Goal: Task Accomplishment & Management: Manage account settings

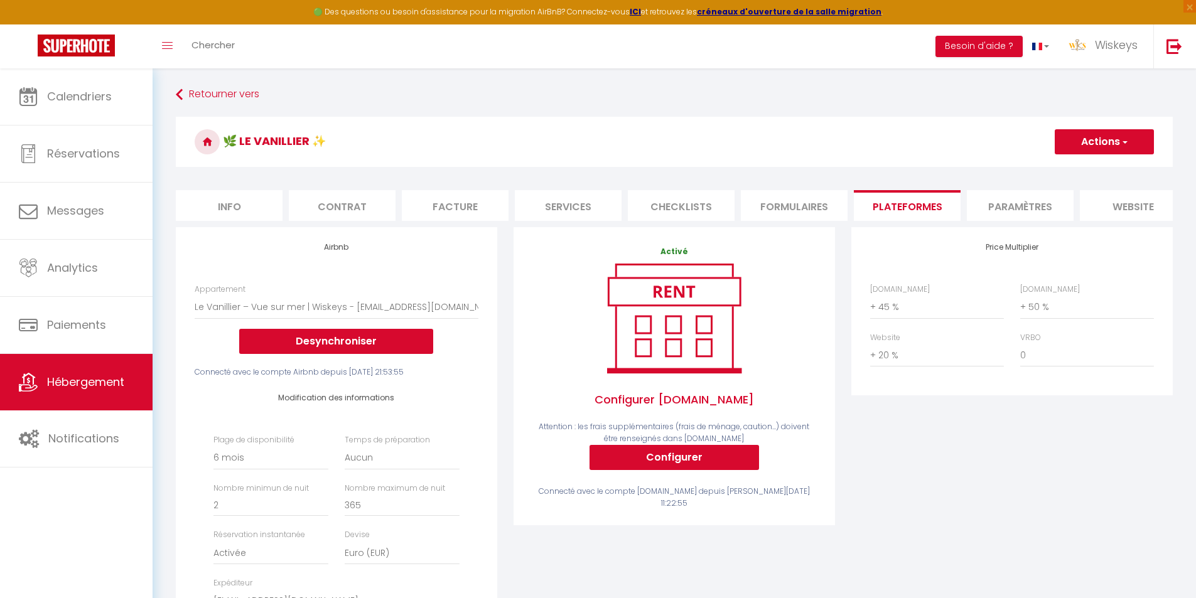
select select "11633-1349945892255975987"
select select "180"
select select "EUR"
select select "+ 45 %"
select select "+ 50 %"
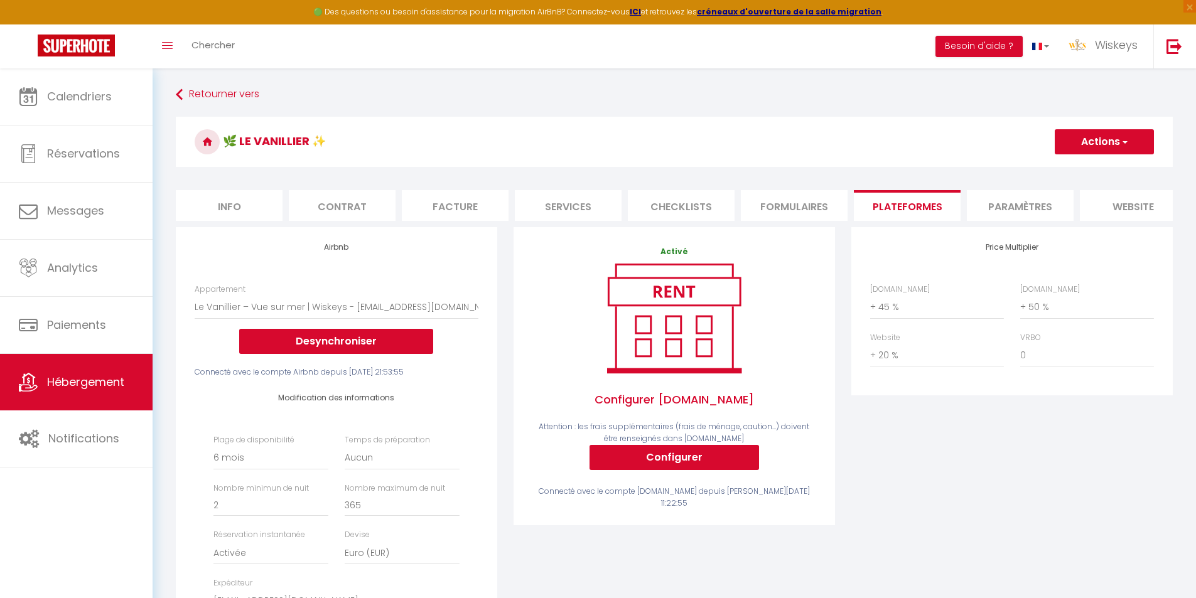
select select "+ 20 %"
click at [3, 42] on link at bounding box center [76, 46] width 153 height 44
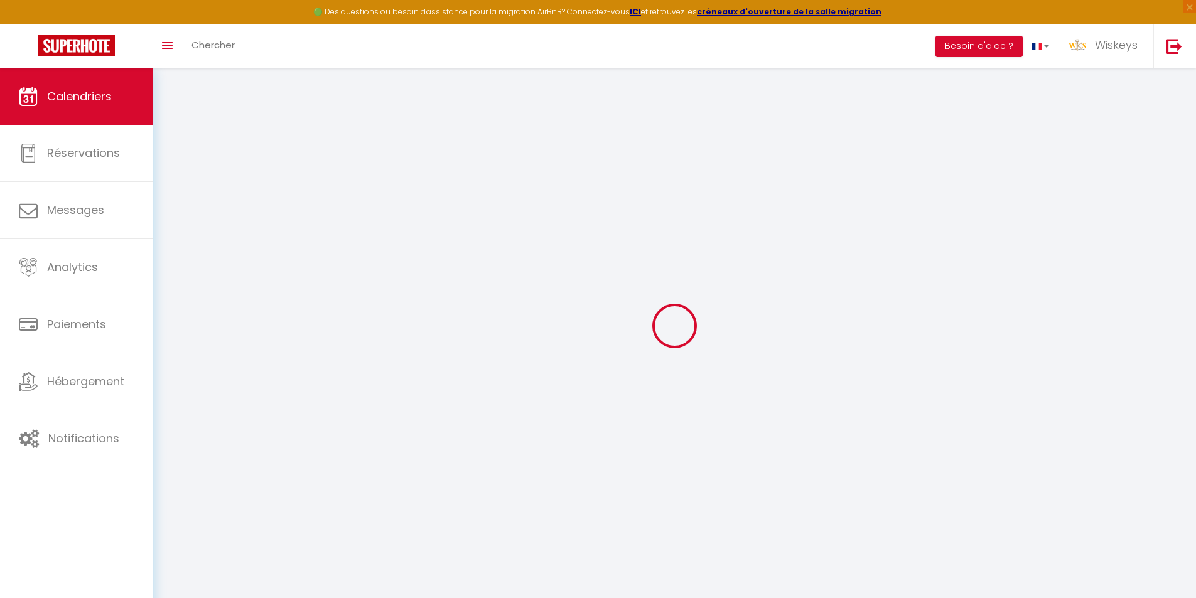
select select
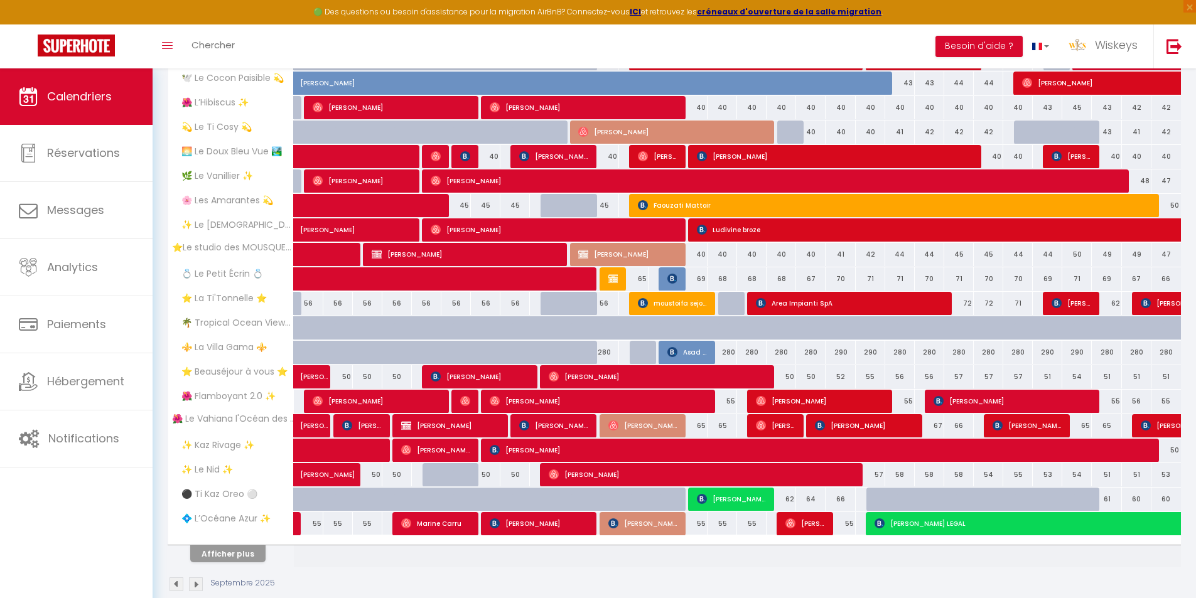
scroll to position [251, 0]
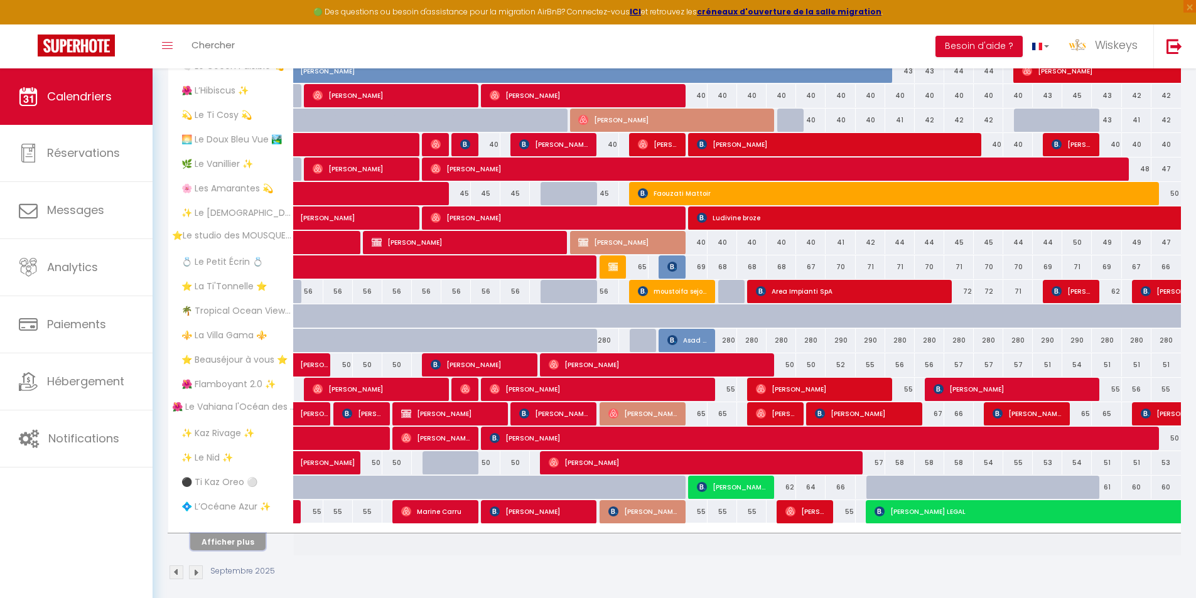
drag, startPoint x: 237, startPoint y: 544, endPoint x: 413, endPoint y: 458, distance: 195.7
click at [237, 544] on button "Afficher plus" at bounding box center [227, 542] width 75 height 17
select select
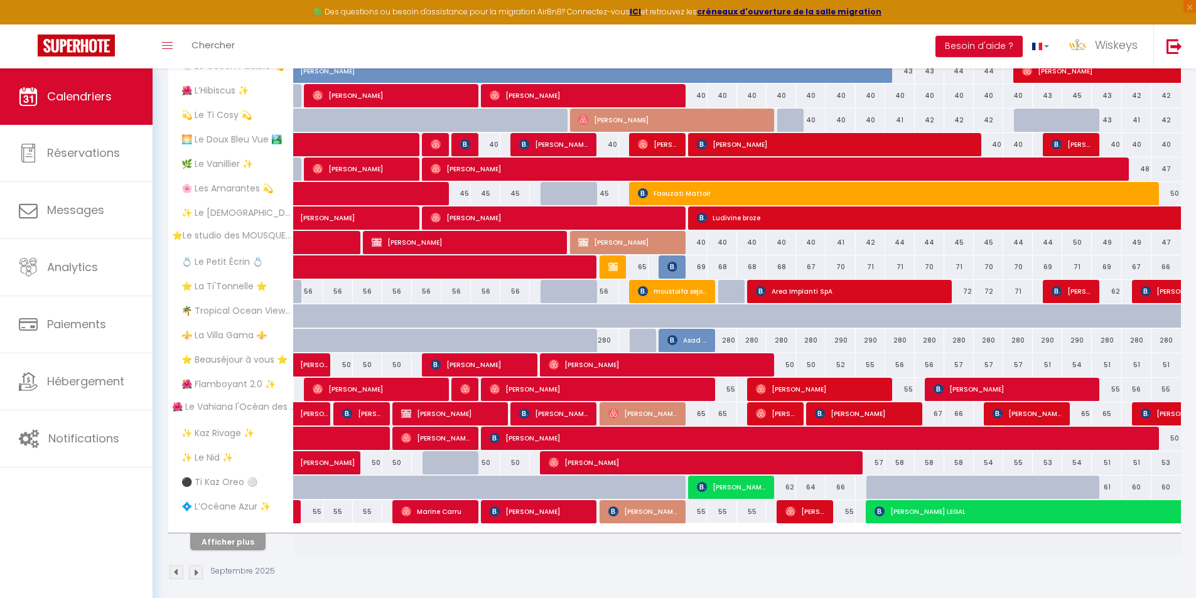
select select
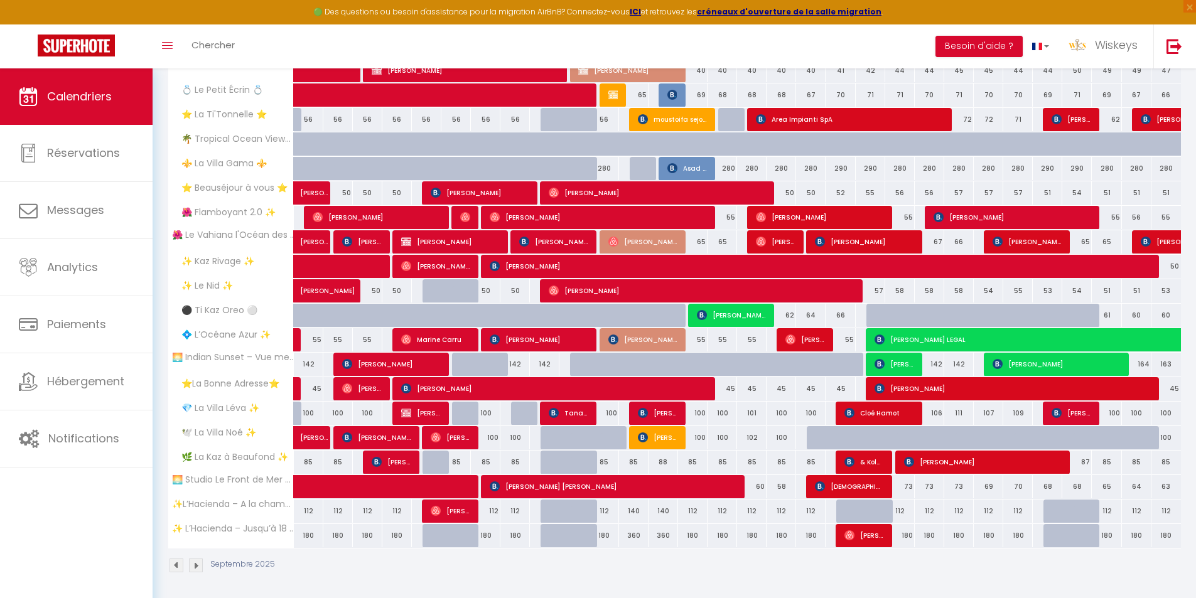
scroll to position [426, 0]
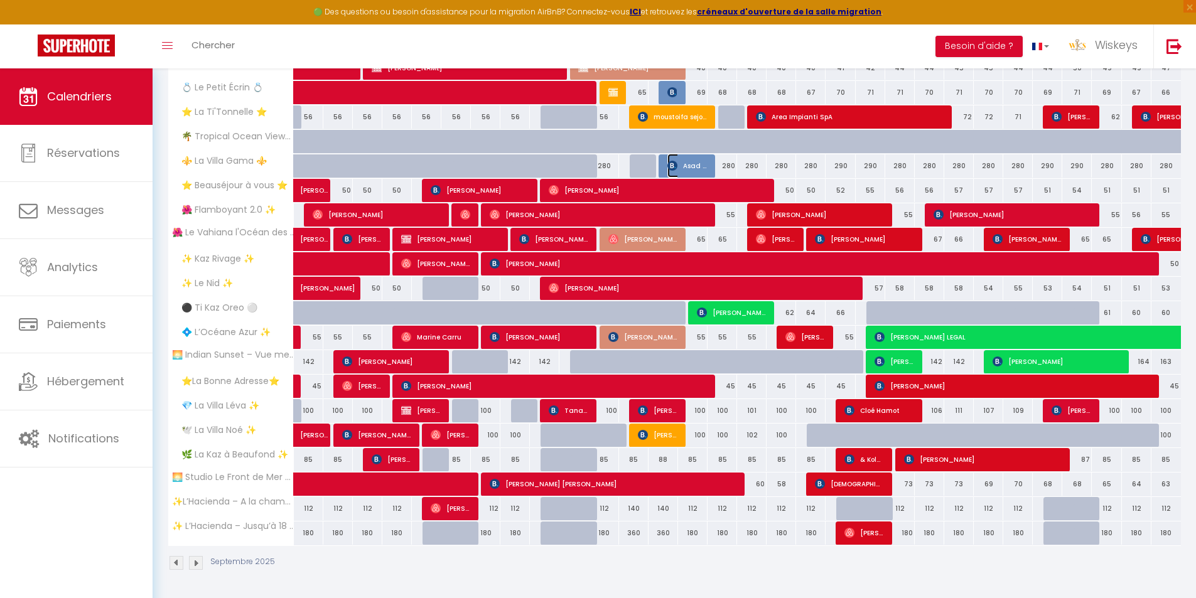
click at [674, 166] on img at bounding box center [672, 166] width 10 height 10
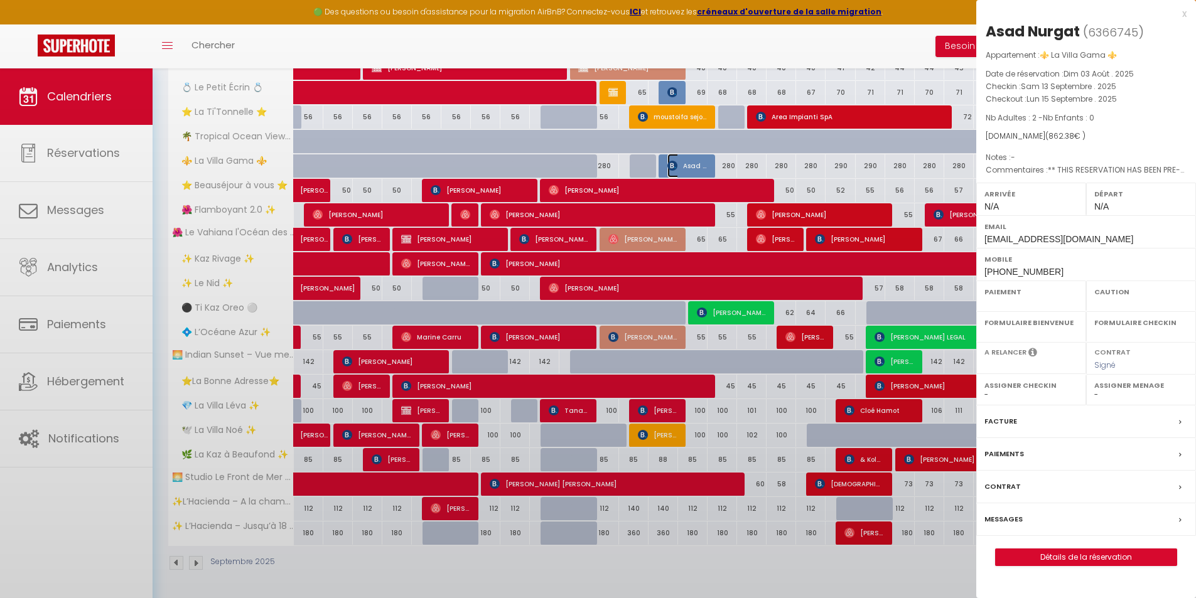
select select "OK"
select select "KO"
select select "0"
select select "1"
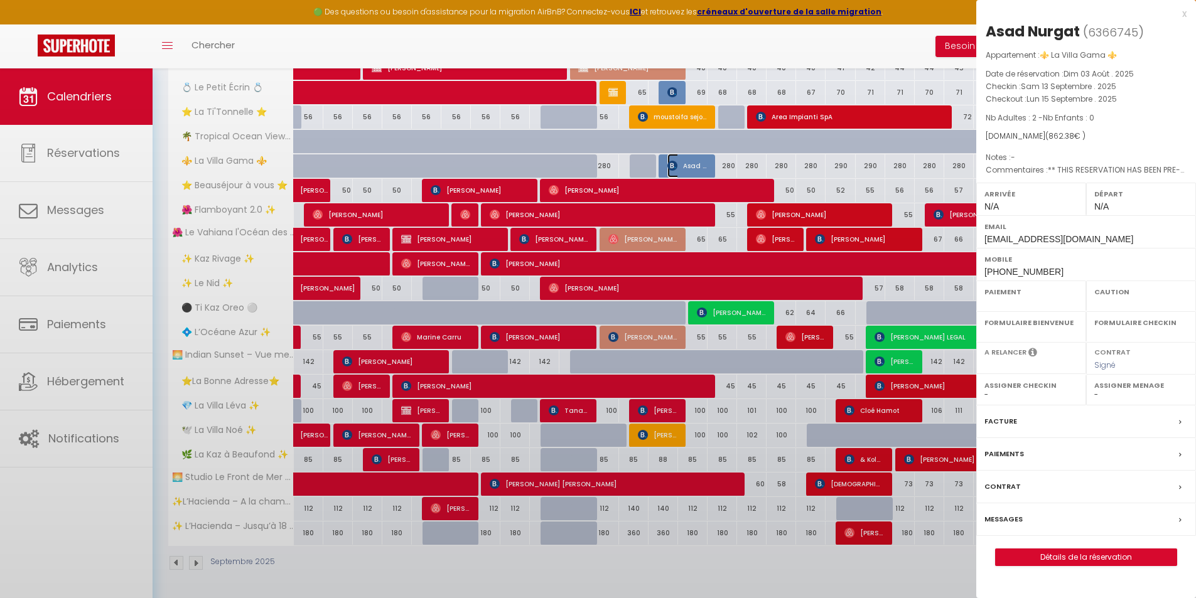
select select
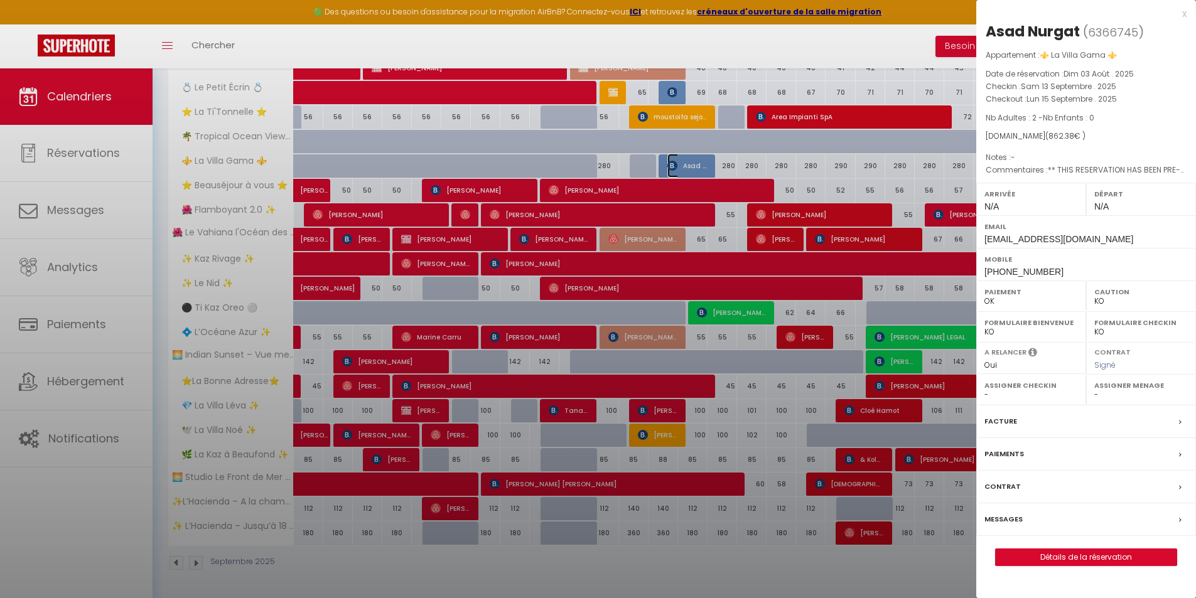
select select "20548"
select select "35951"
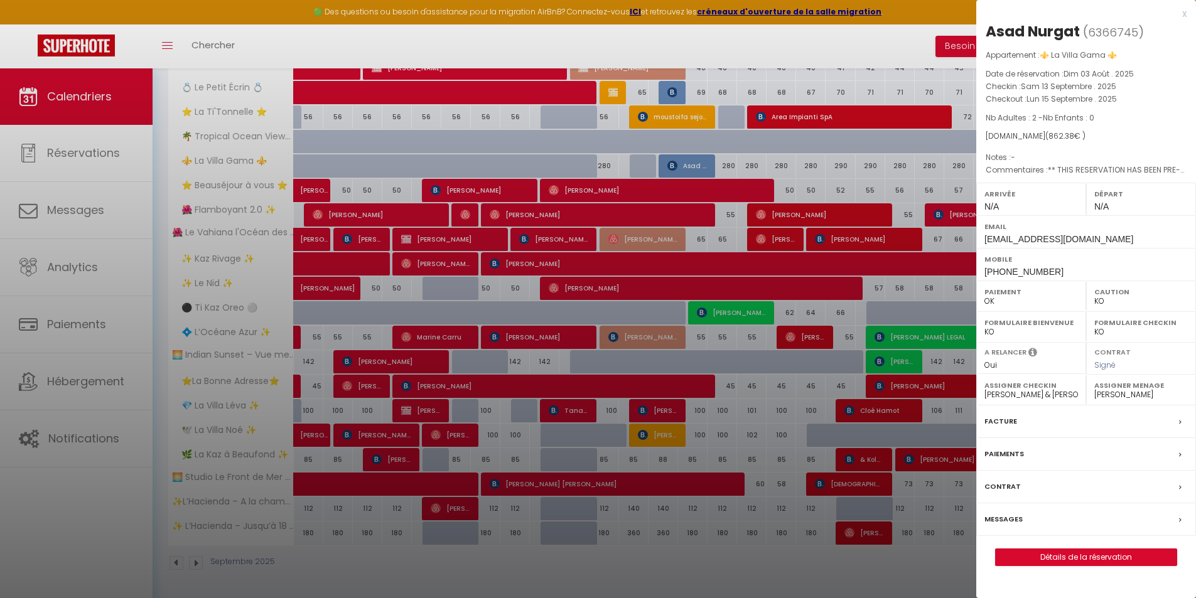
click at [731, 554] on div at bounding box center [598, 299] width 1196 height 598
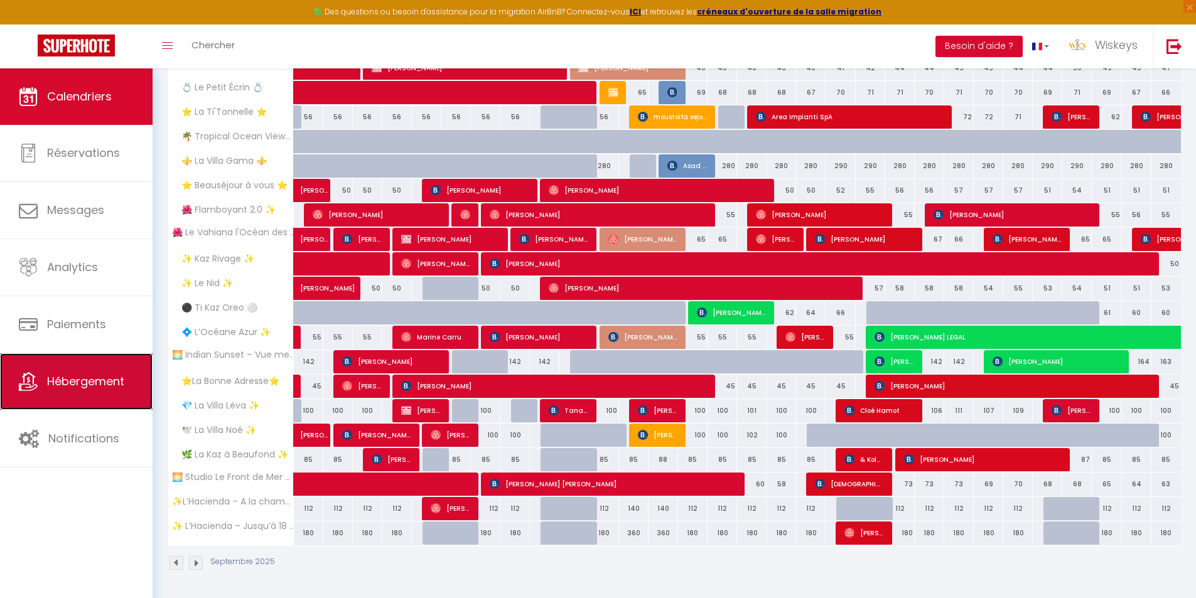
click at [55, 387] on span "Hébergement" at bounding box center [85, 382] width 77 height 16
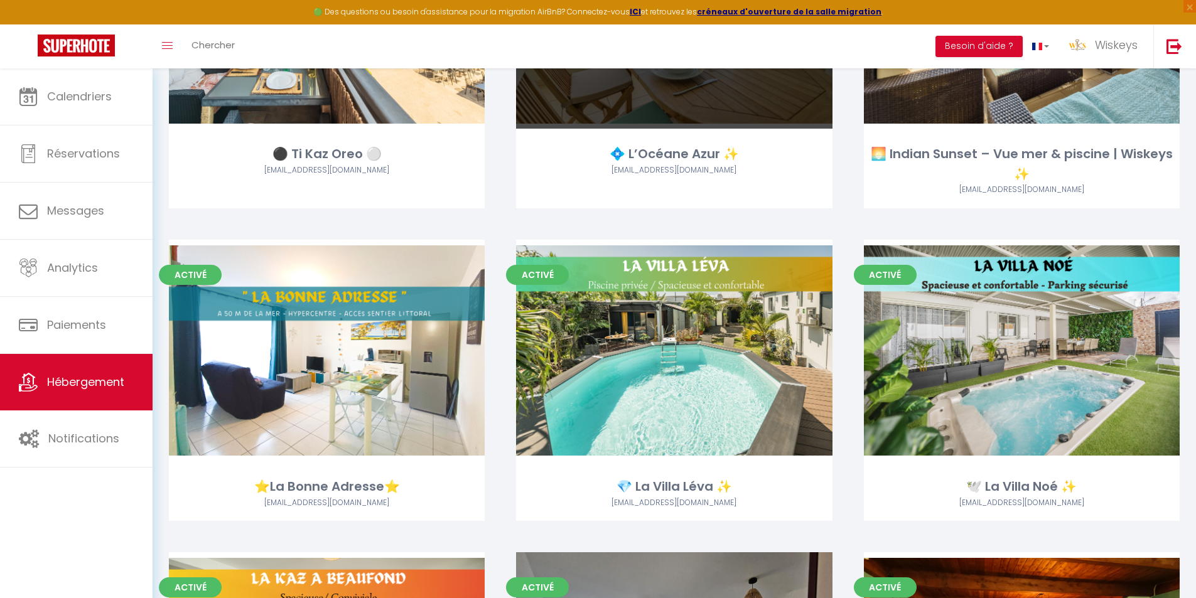
scroll to position [2198, 0]
